Goal: Information Seeking & Learning: Learn about a topic

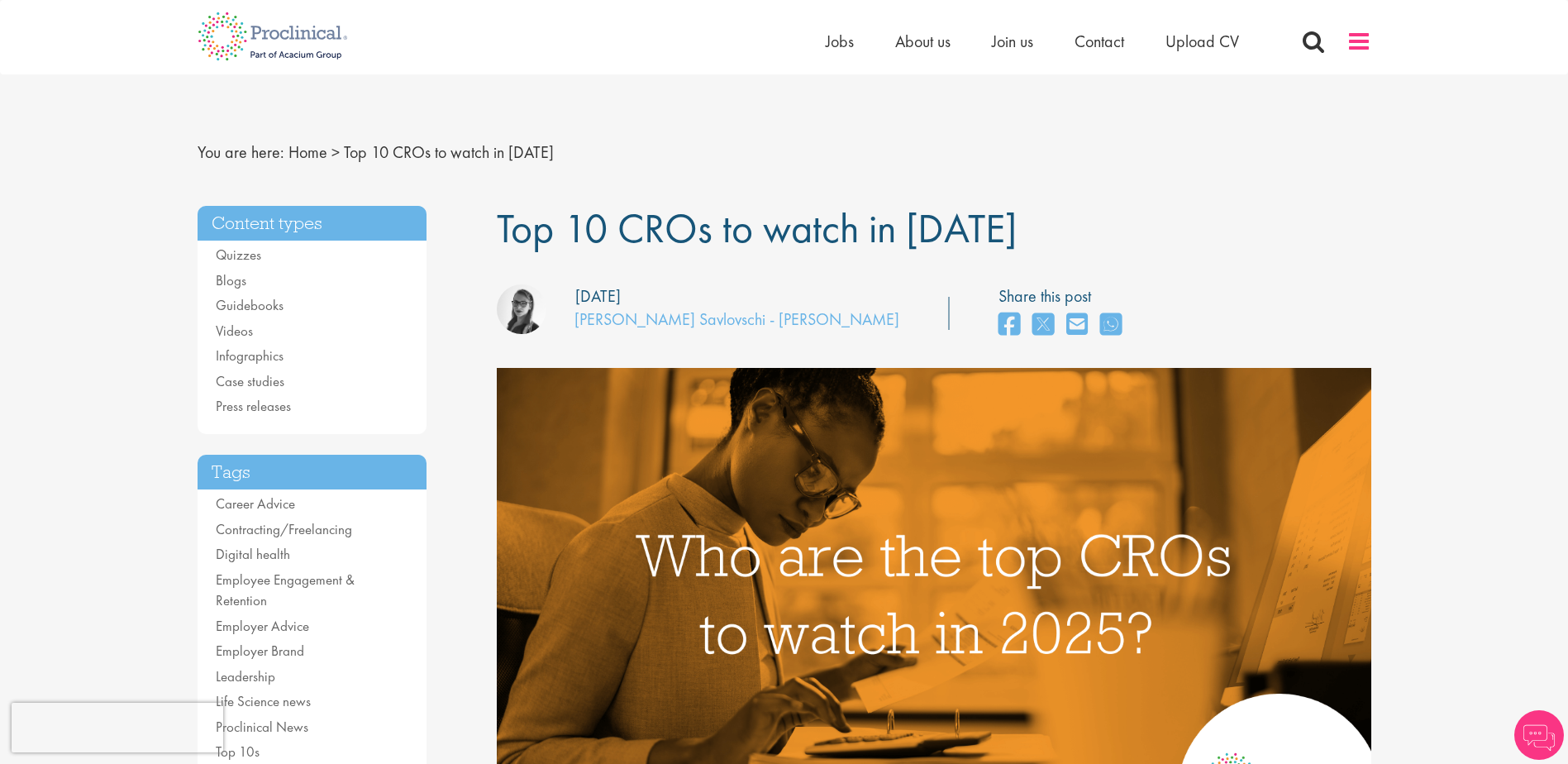
click at [1364, 43] on span at bounding box center [1358, 41] width 25 height 25
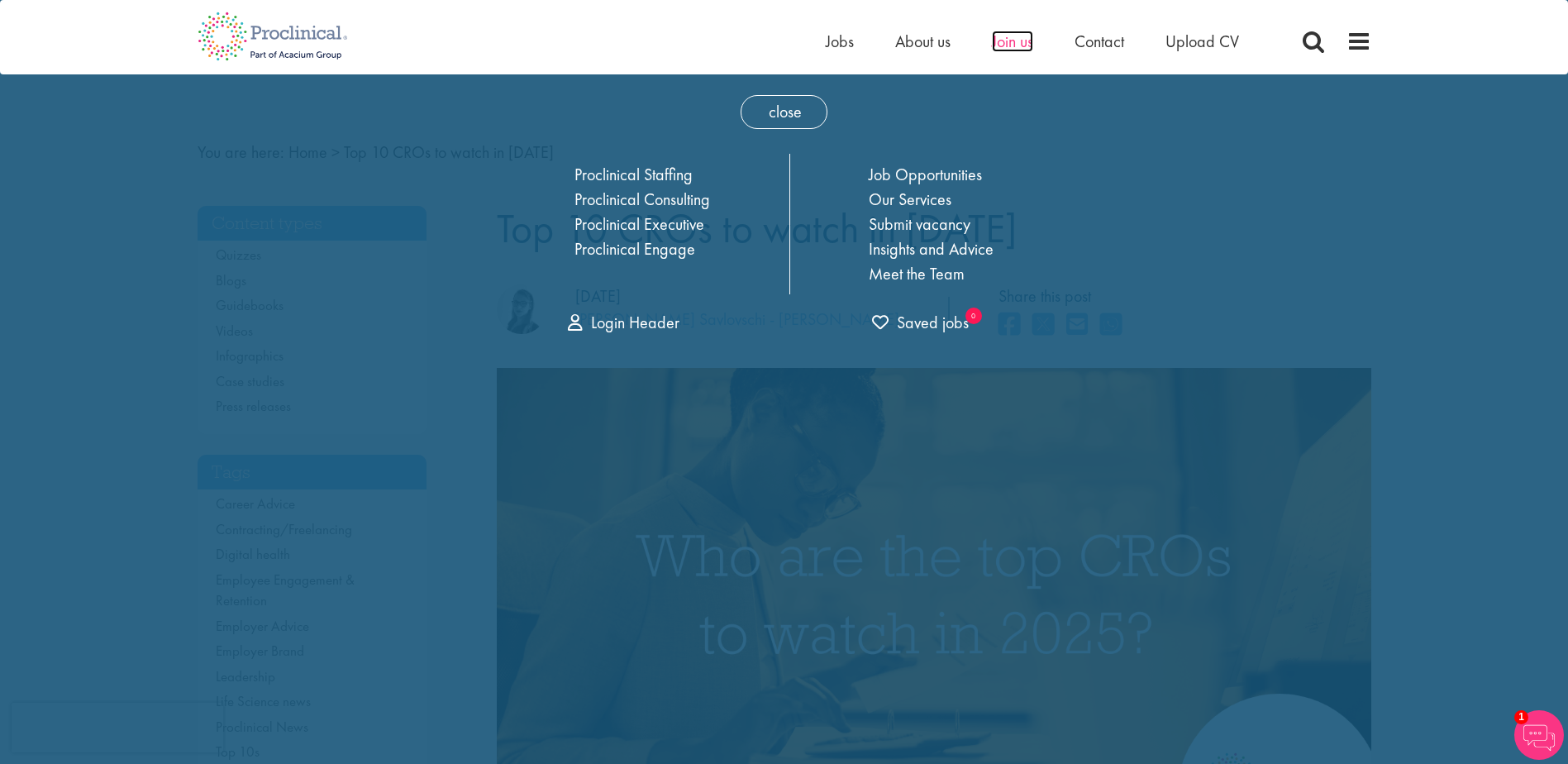
click at [1018, 42] on span "Join us" at bounding box center [1012, 41] width 41 height 21
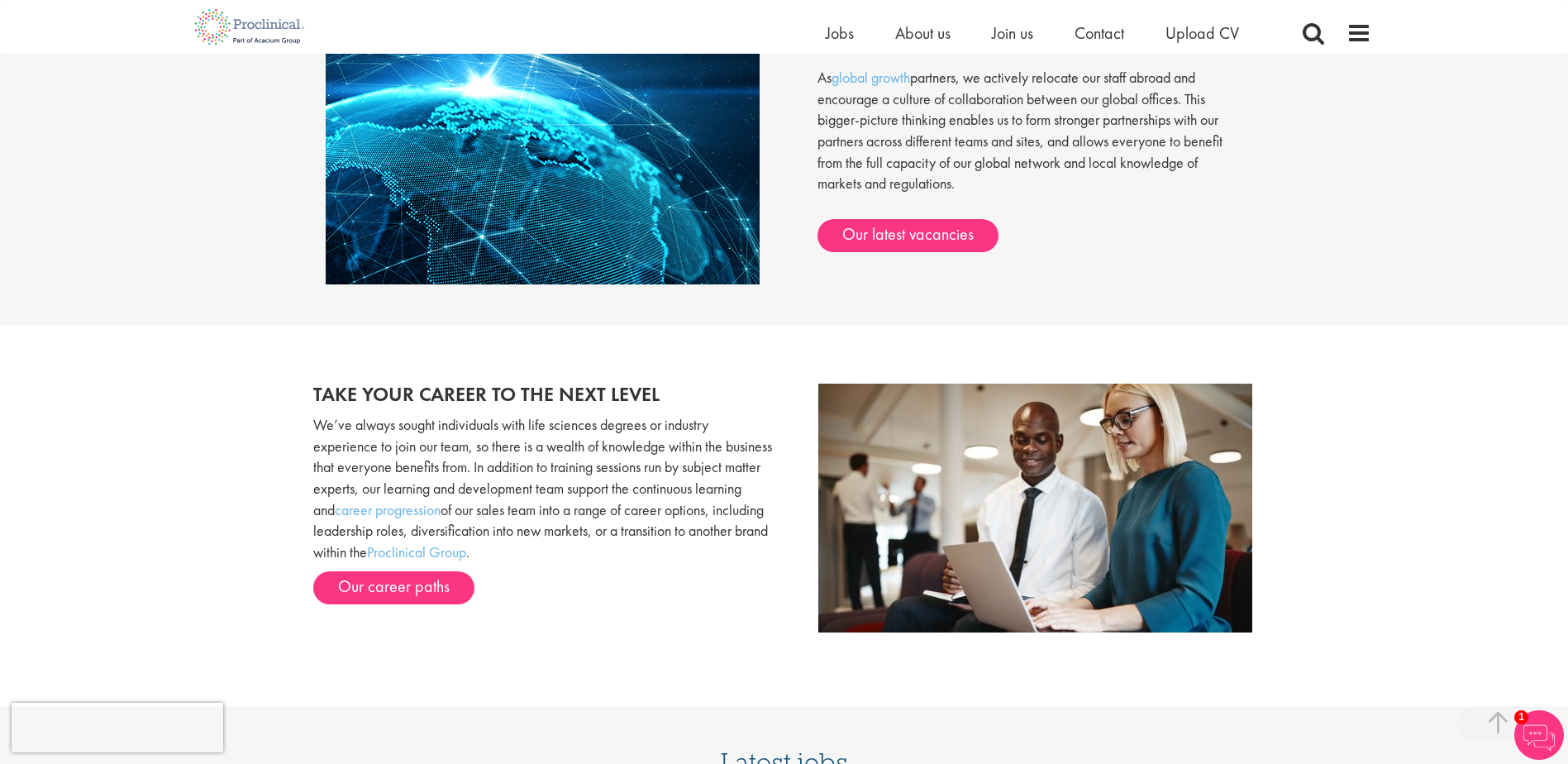
scroll to position [1405, 0]
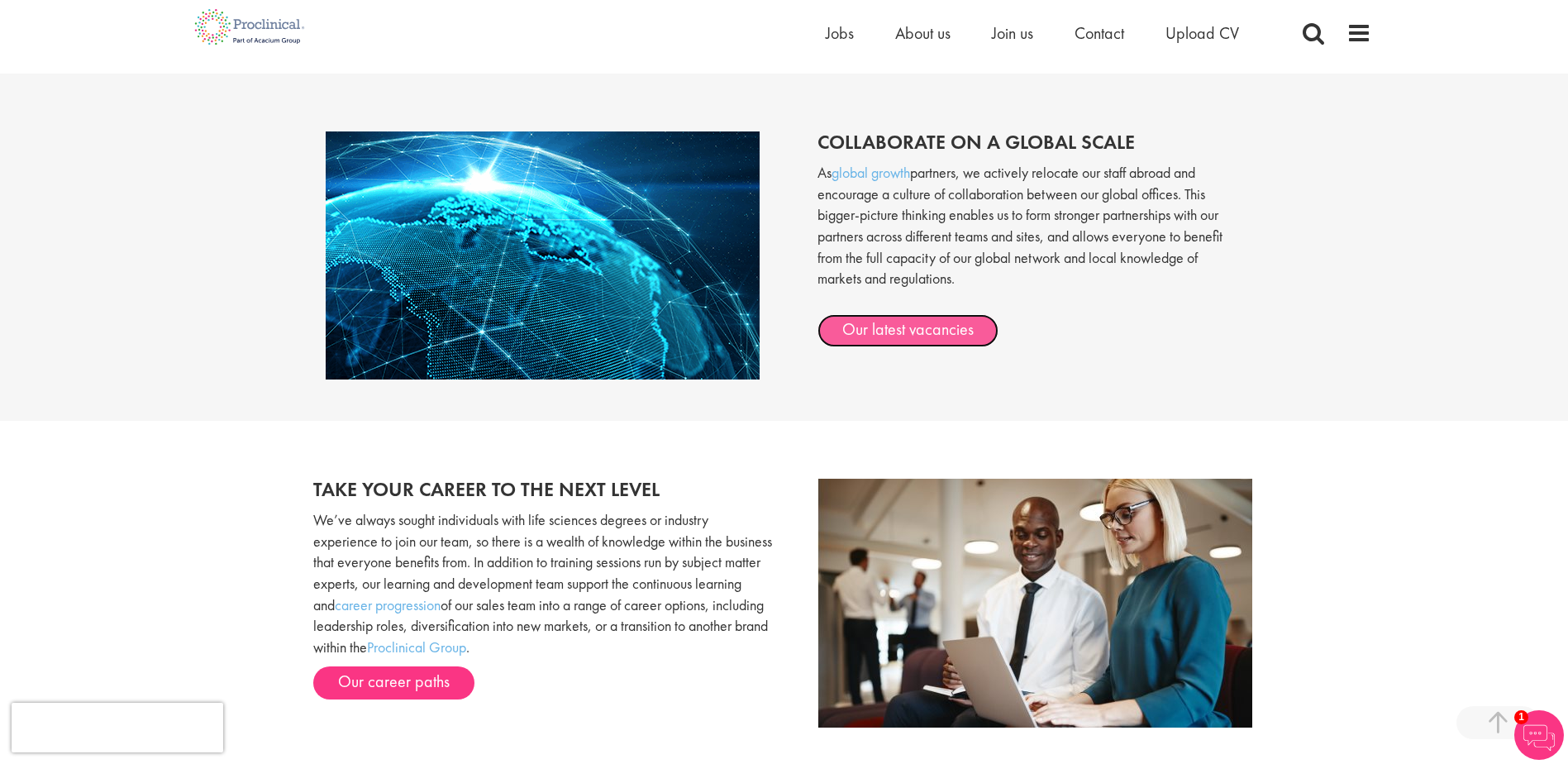
click at [940, 328] on link "Our latest vacancies" at bounding box center [908, 331] width 181 height 33
click at [1359, 34] on span at bounding box center [1358, 33] width 25 height 25
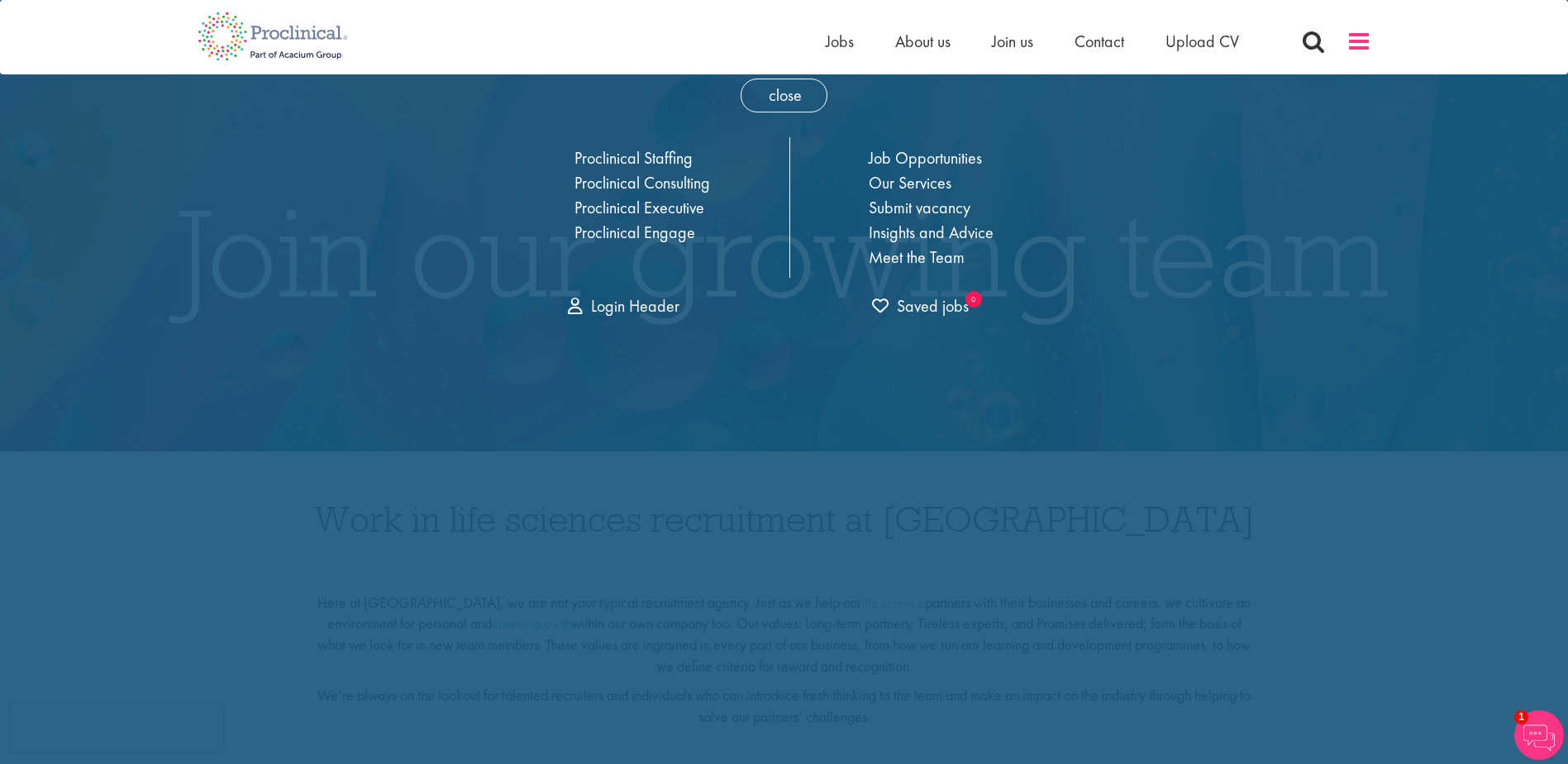
scroll to position [0, 0]
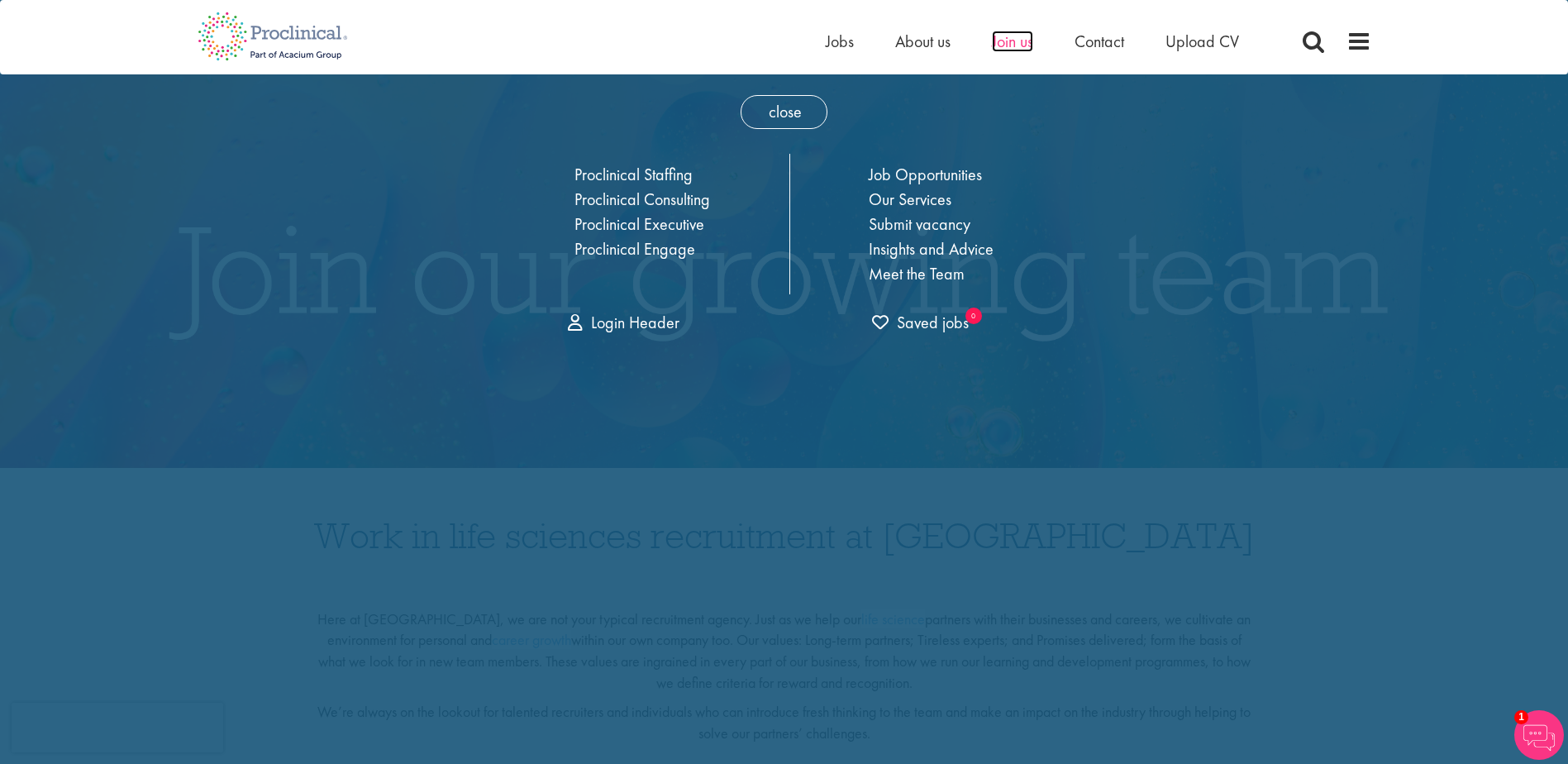
click at [1004, 35] on span "Join us" at bounding box center [1012, 41] width 41 height 21
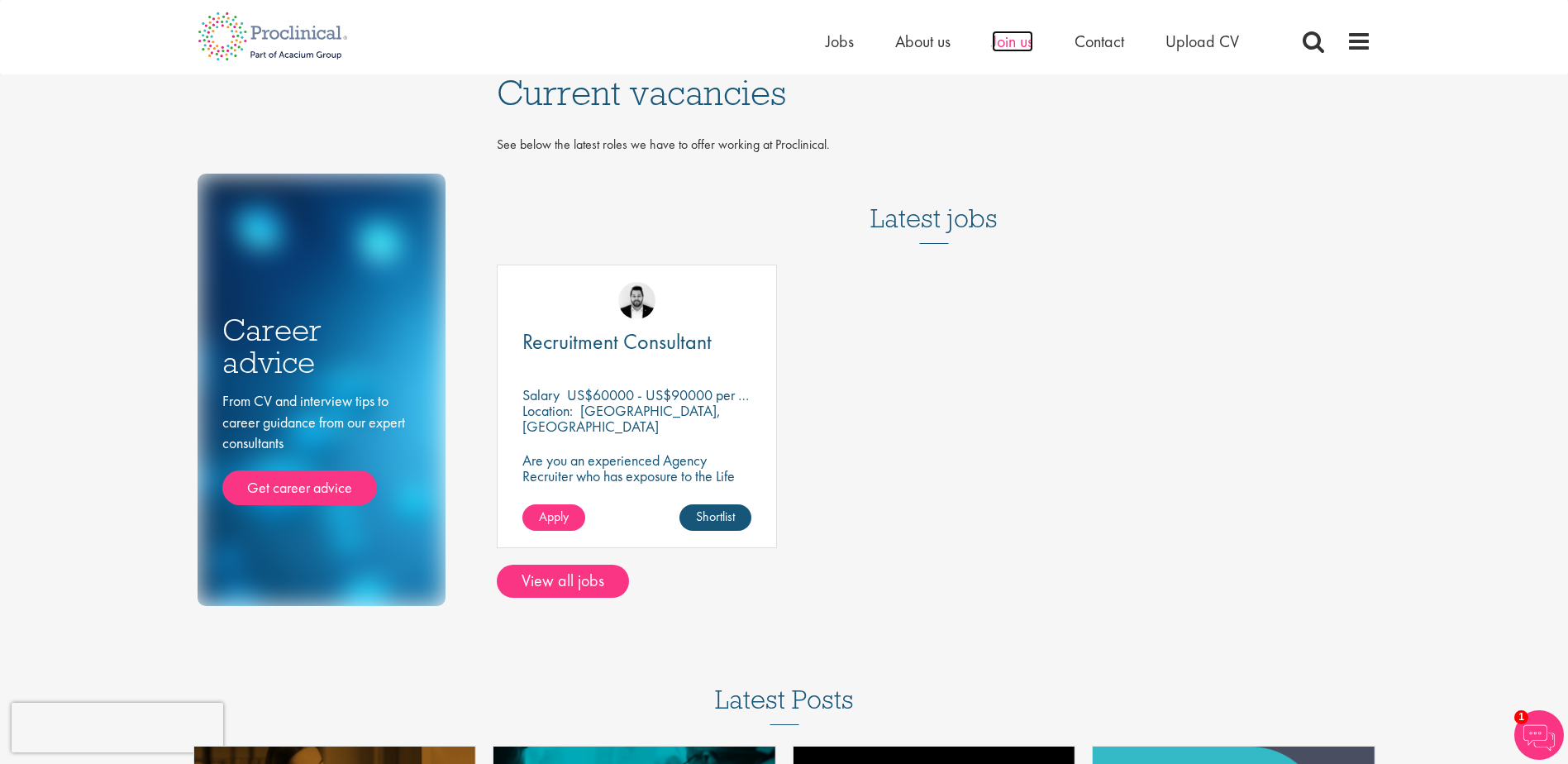
click at [1021, 35] on span "Join us" at bounding box center [1012, 41] width 41 height 21
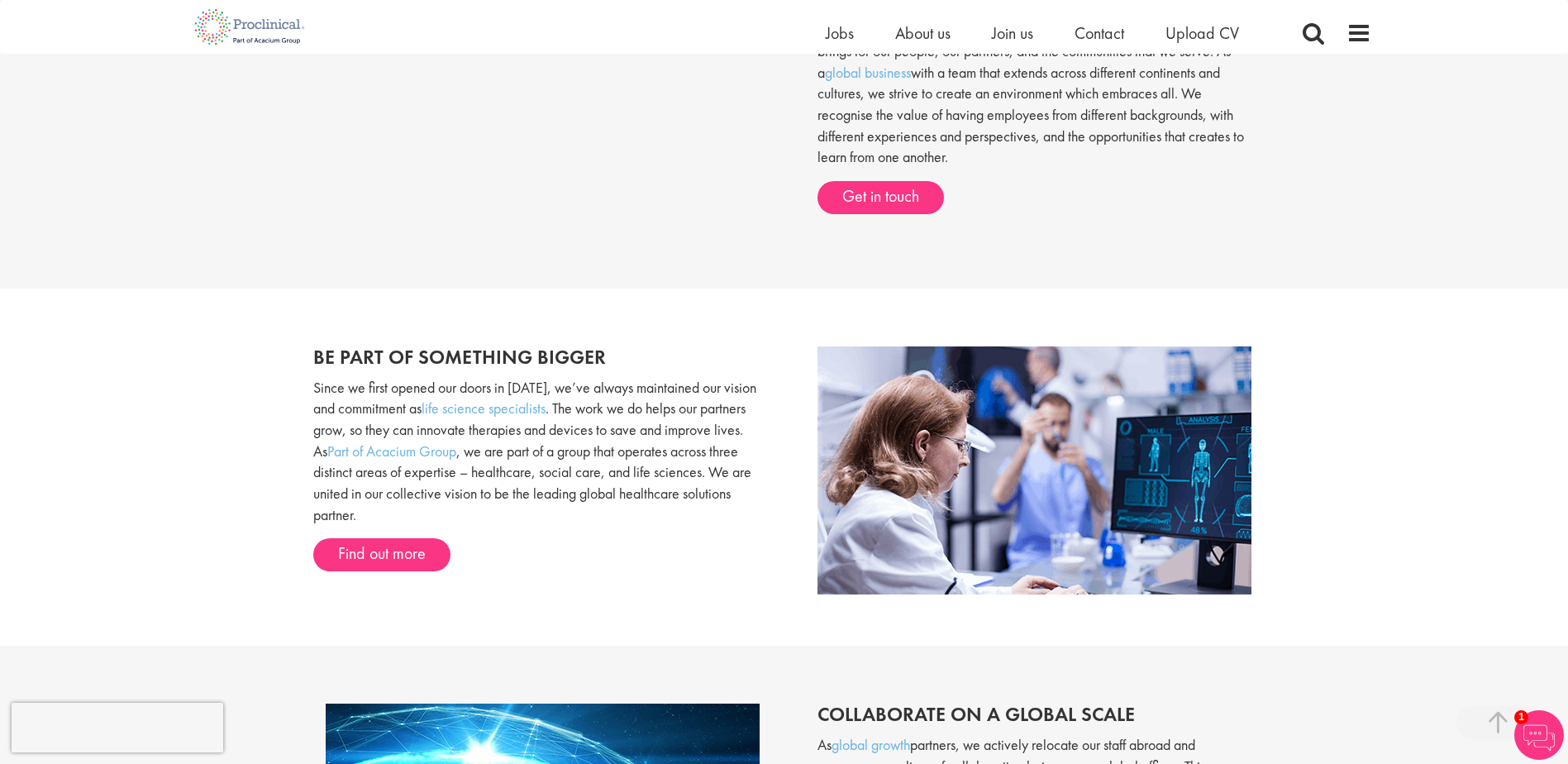
scroll to position [909, 0]
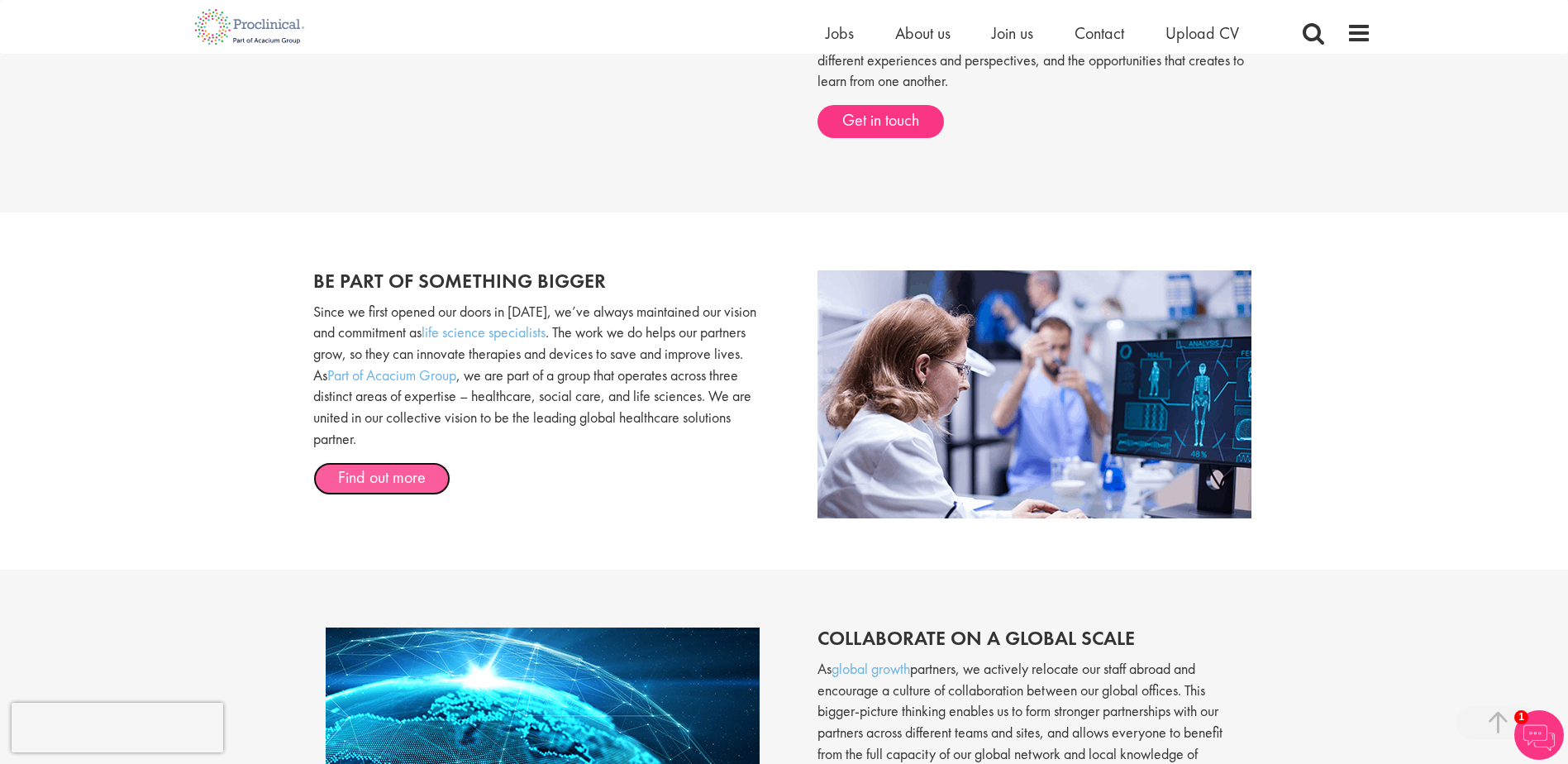
click at [391, 473] on link "Find out more" at bounding box center [382, 479] width 137 height 33
click at [1343, 35] on div "Home Jobs About us Join us Contact Upload CV" at bounding box center [1097, 38] width 545 height 33
click at [1349, 29] on span at bounding box center [1358, 33] width 25 height 25
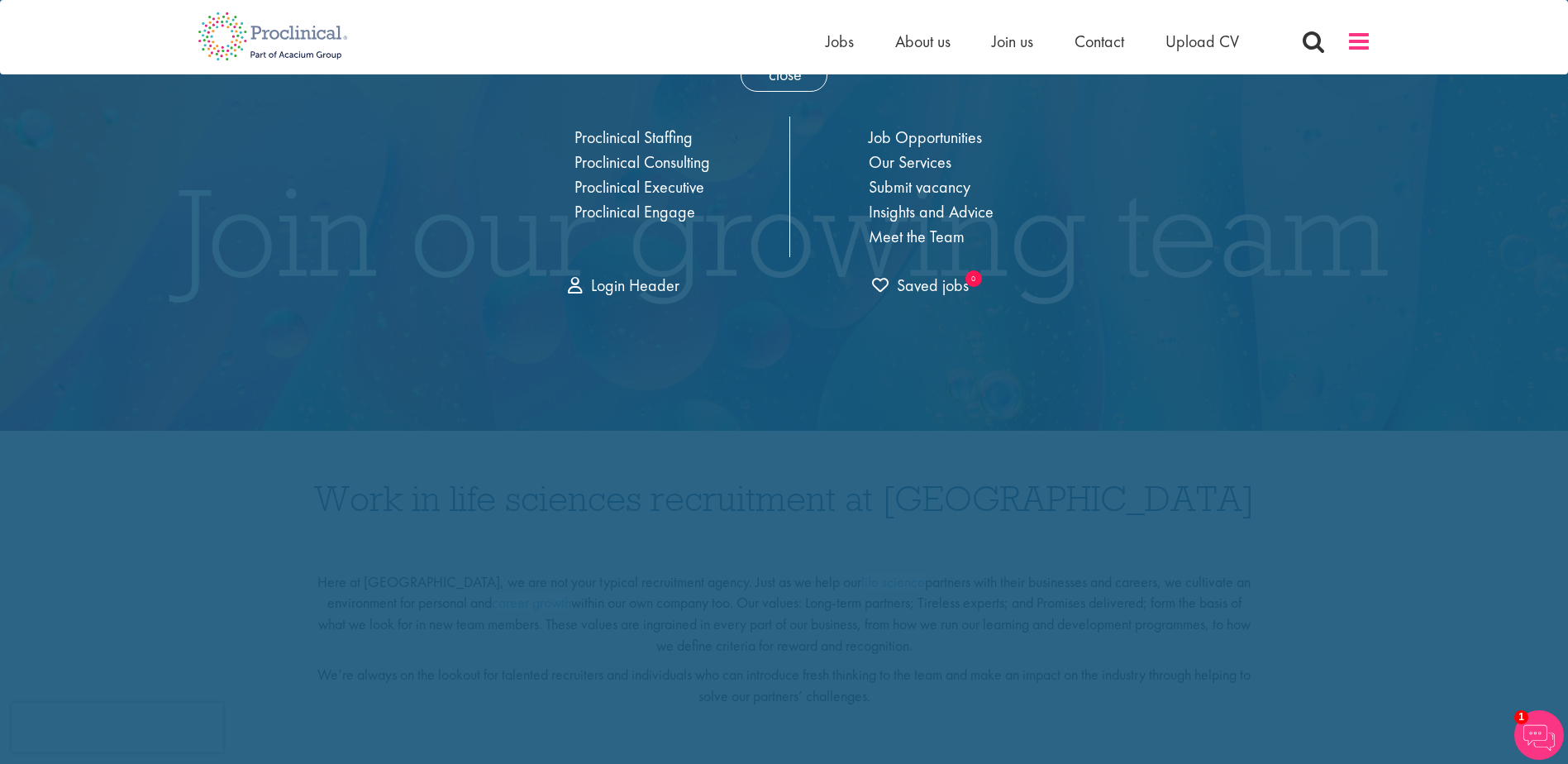
scroll to position [0, 0]
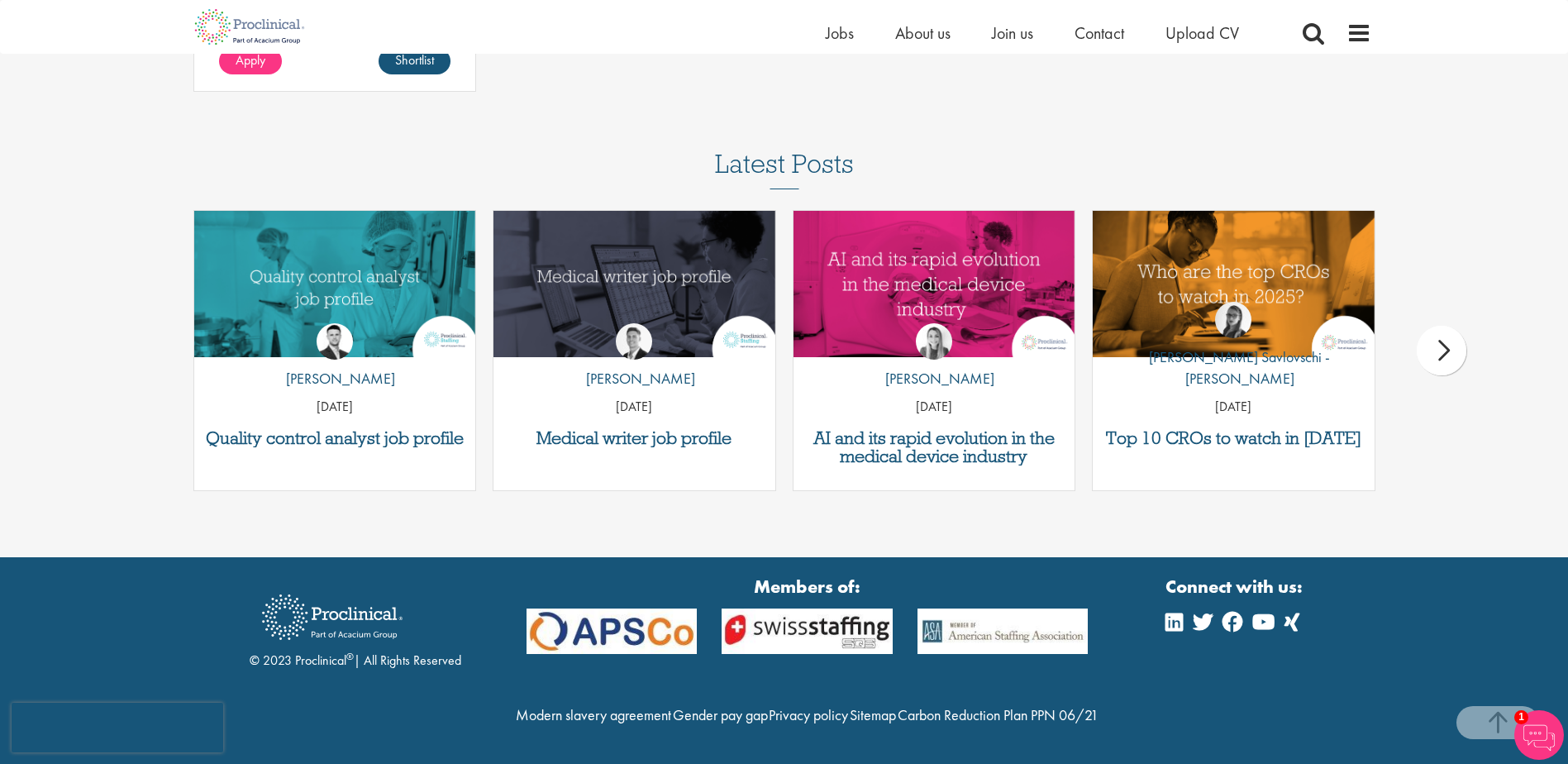
scroll to position [2536, 0]
click at [1442, 326] on div "next" at bounding box center [1441, 350] width 49 height 49
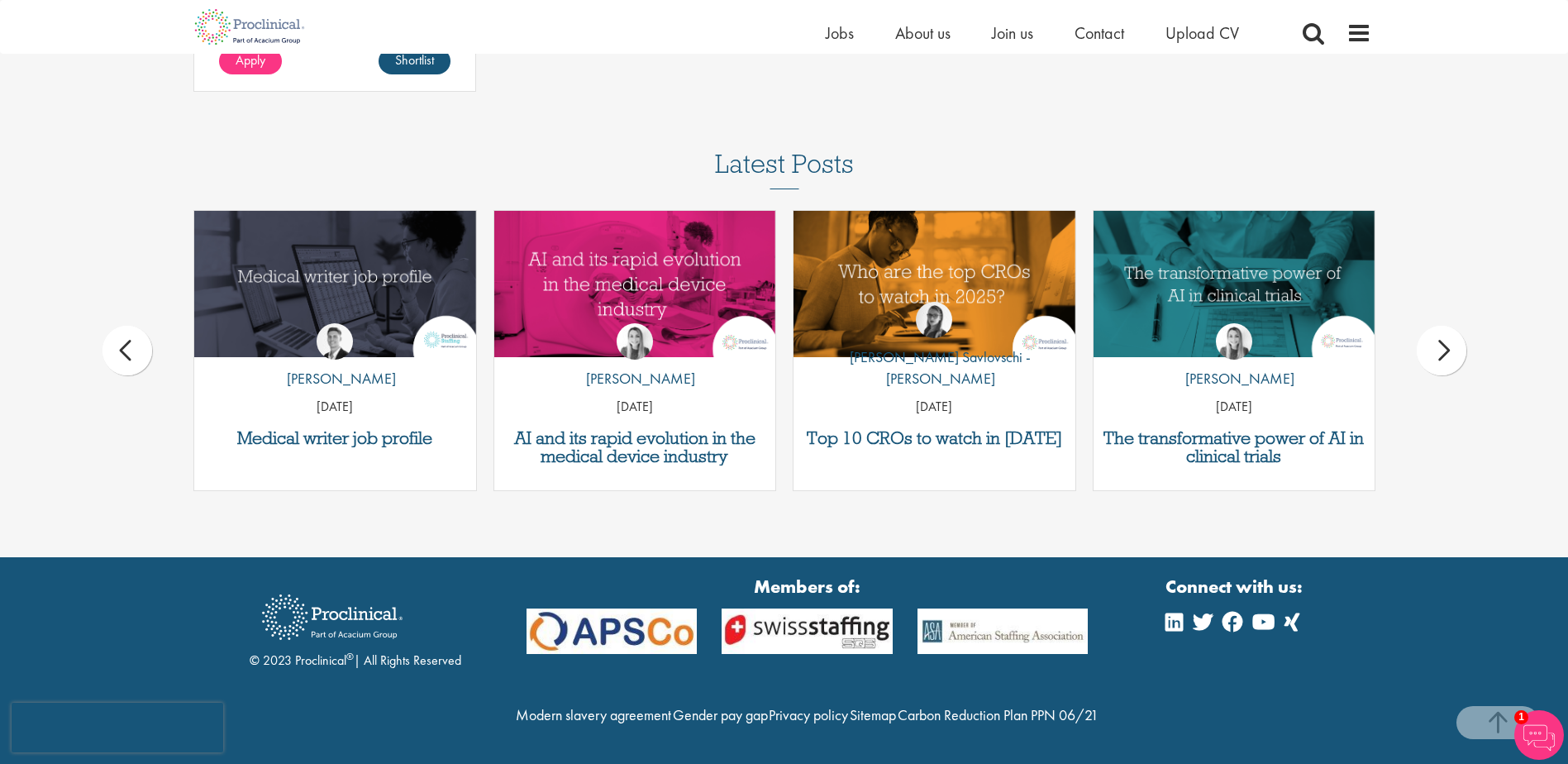
click at [1449, 326] on div "next" at bounding box center [1441, 350] width 49 height 49
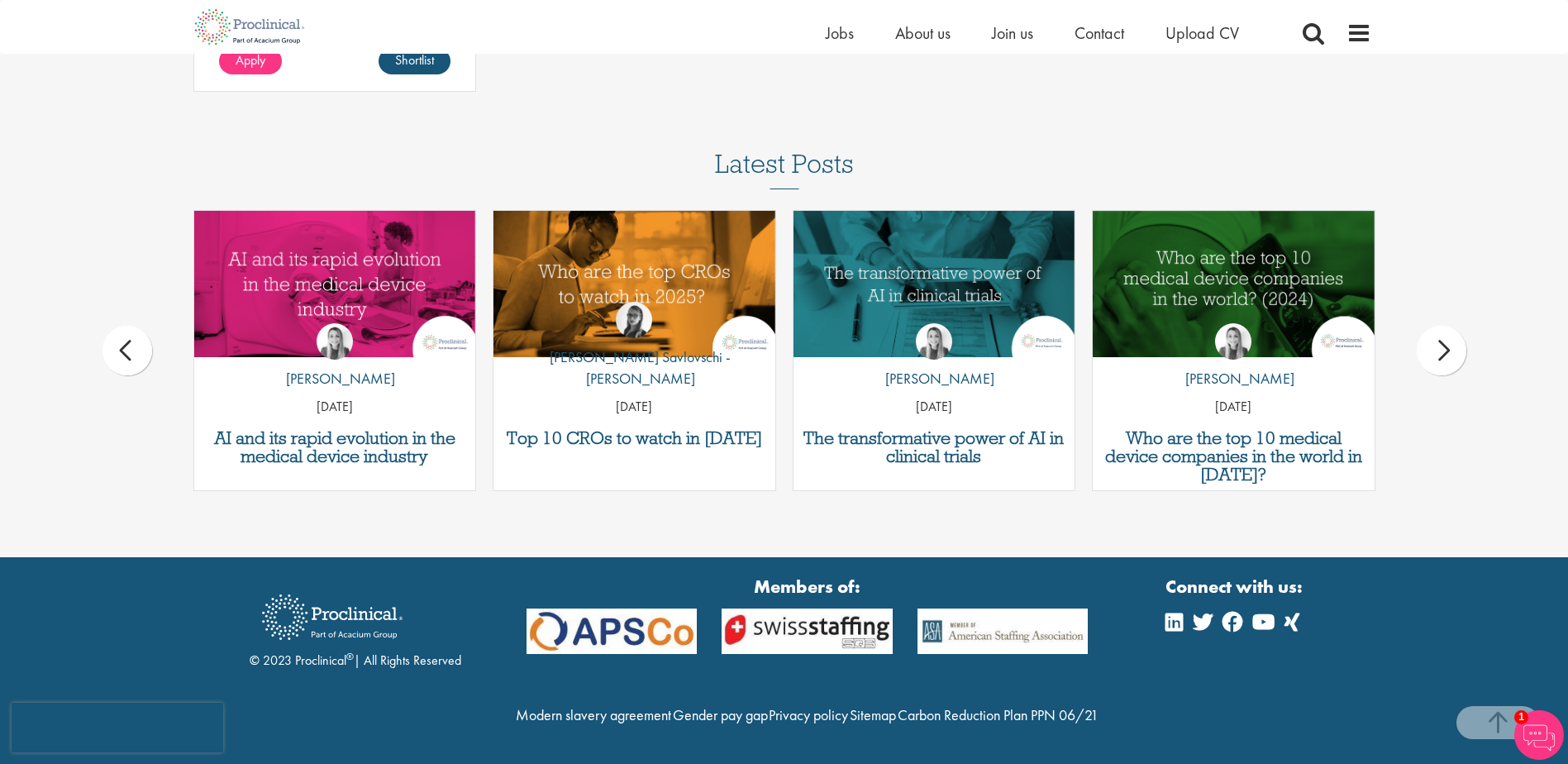
click at [1555, 188] on div "Latest Posts Quality control analyst job profile by [PERSON_NAME] [DATE] Medica…" at bounding box center [784, 328] width 1568 height 358
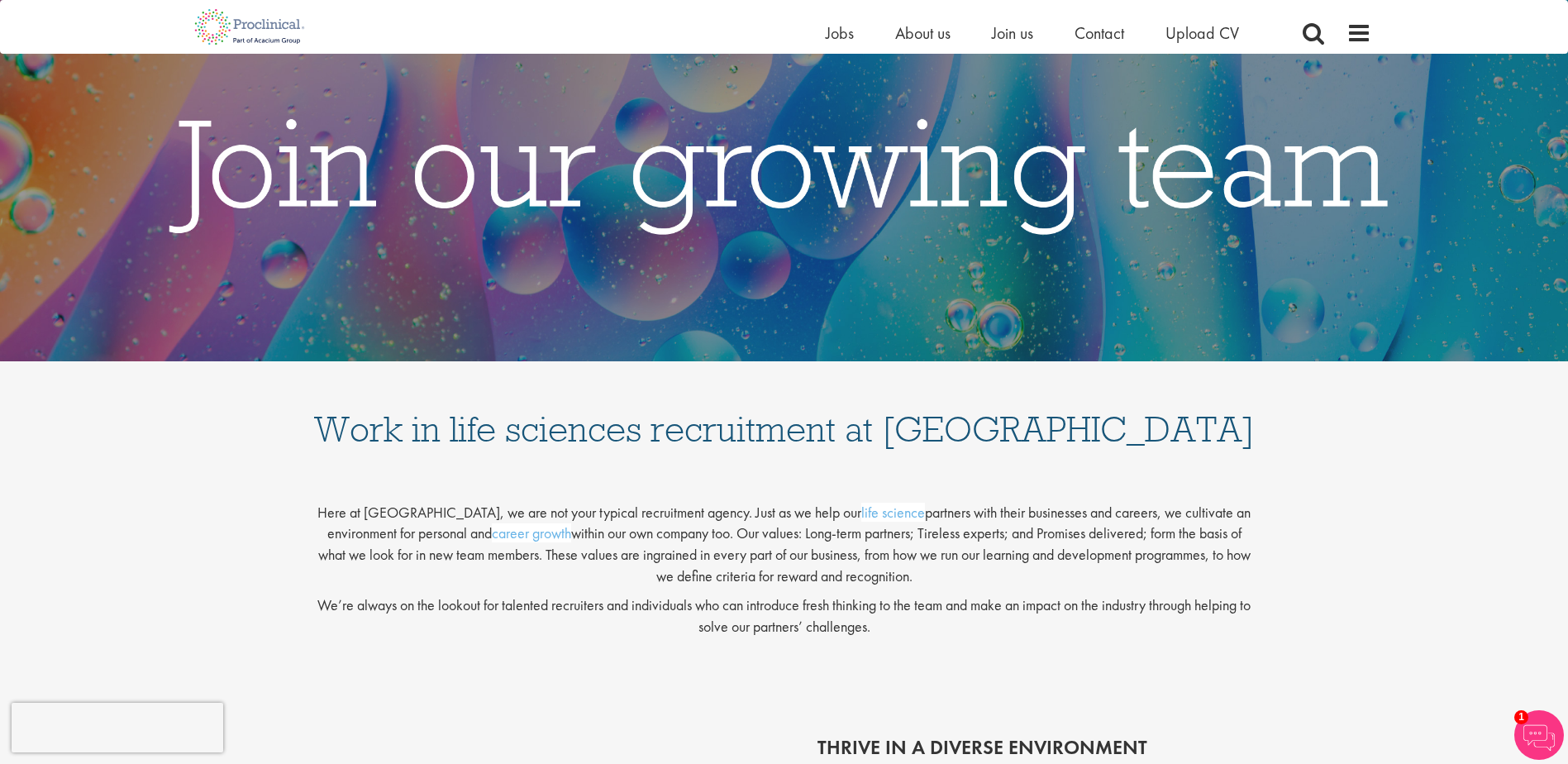
scroll to position [0, 0]
